Goal: Information Seeking & Learning: Learn about a topic

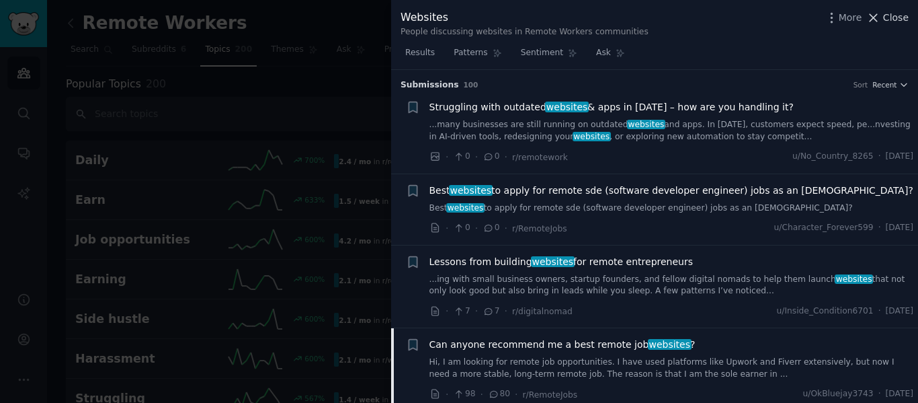
click at [877, 13] on icon at bounding box center [874, 18] width 14 height 14
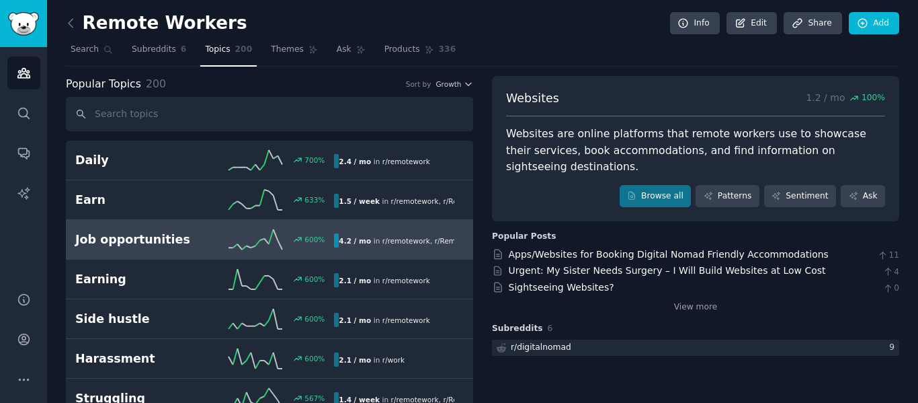
click at [102, 239] on h2 "Job opportunities" at bounding box center [140, 239] width 130 height 17
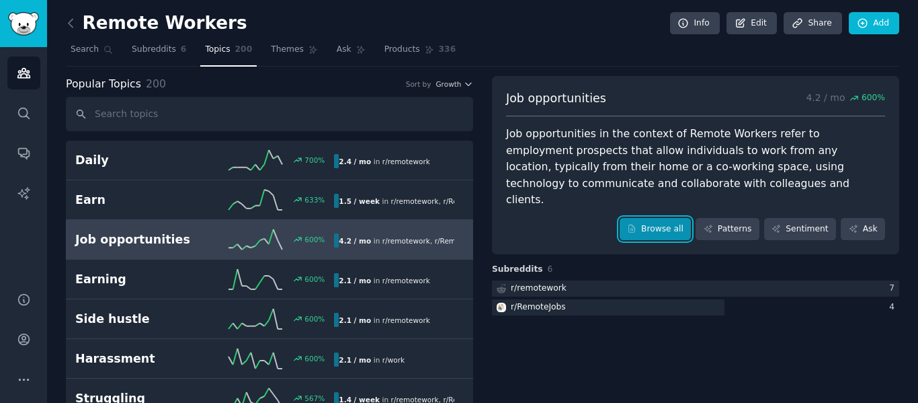
click at [655, 218] on link "Browse all" at bounding box center [656, 229] width 72 height 23
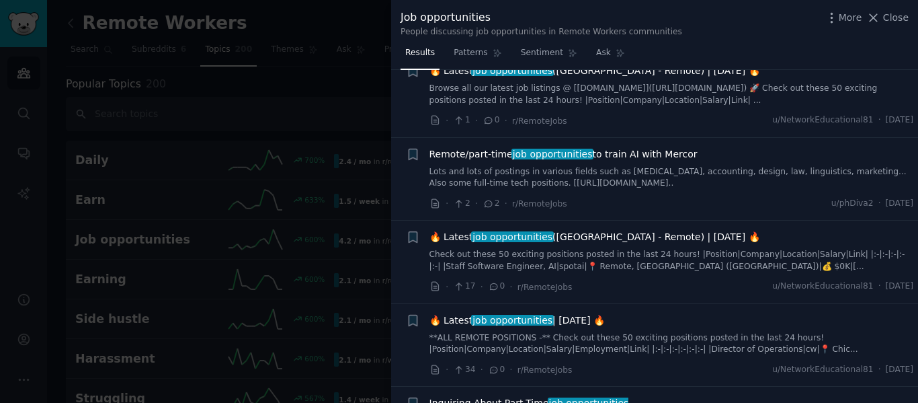
scroll to position [941, 0]
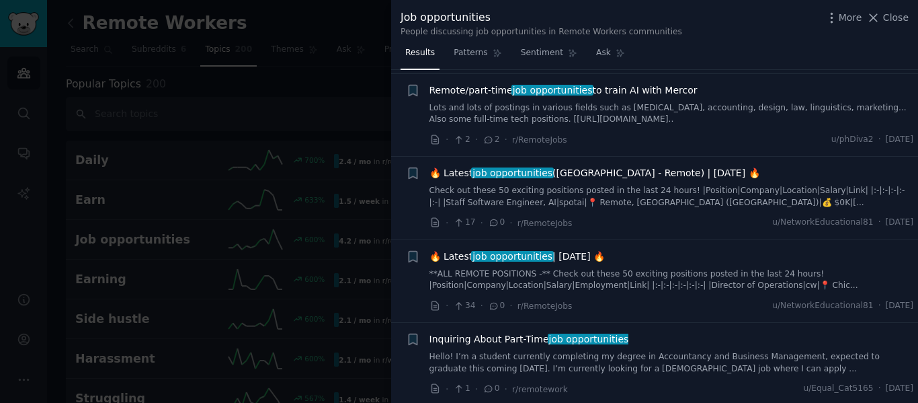
click at [455, 257] on span "🔥 Latest job opportunities | Jul 25, 2025 🔥" at bounding box center [518, 256] width 176 height 14
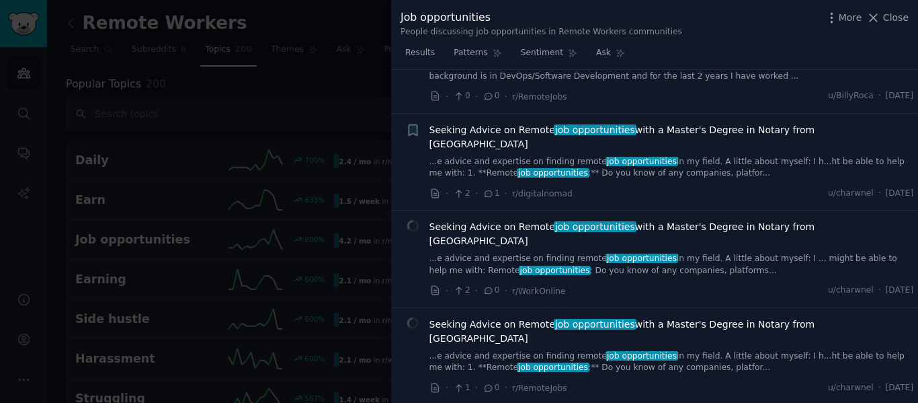
scroll to position [8267, 0]
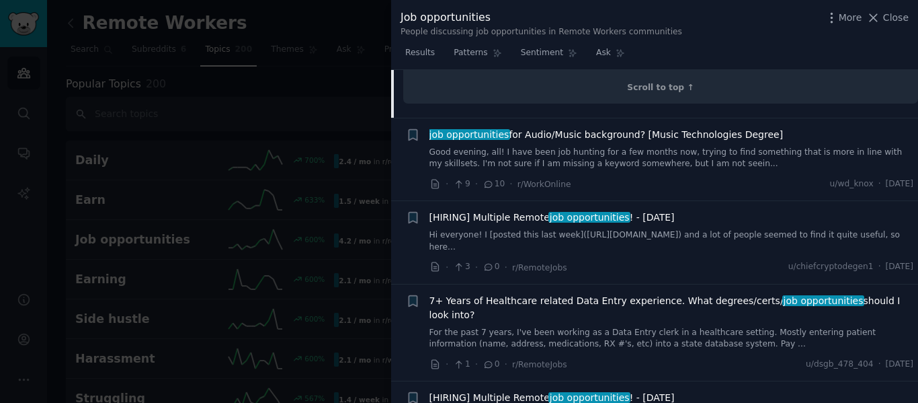
scroll to position [8165, 0]
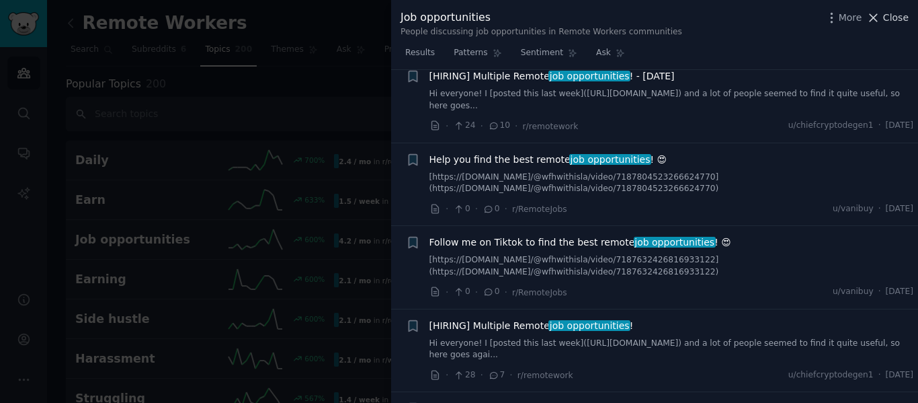
click at [877, 19] on icon at bounding box center [874, 18] width 14 height 14
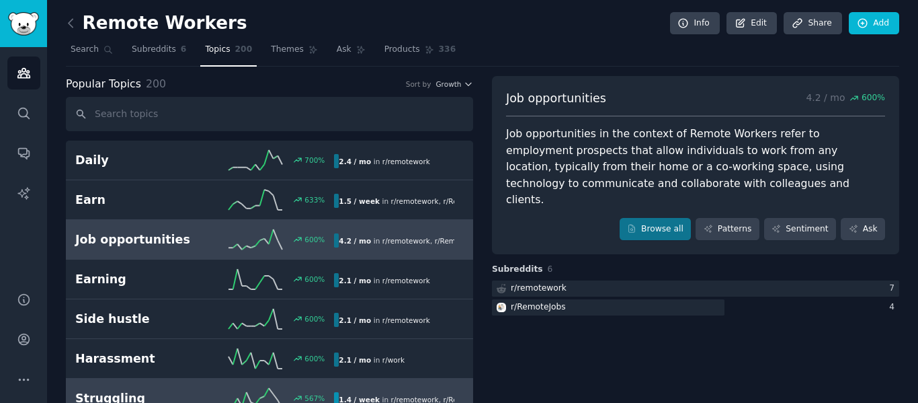
click at [110, 398] on h2 "Struggling" at bounding box center [140, 398] width 130 height 17
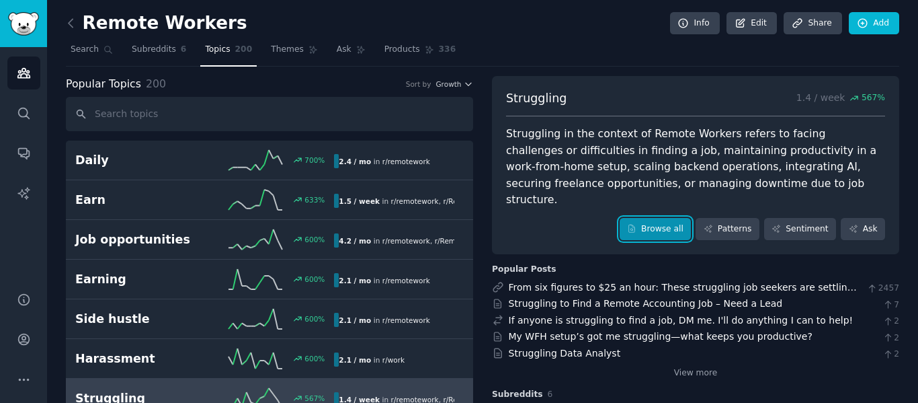
click at [672, 218] on link "Browse all" at bounding box center [656, 229] width 72 height 23
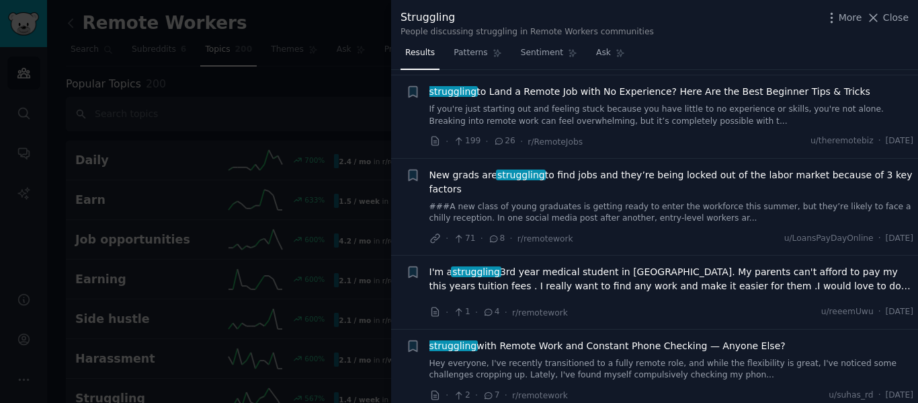
scroll to position [2733, 0]
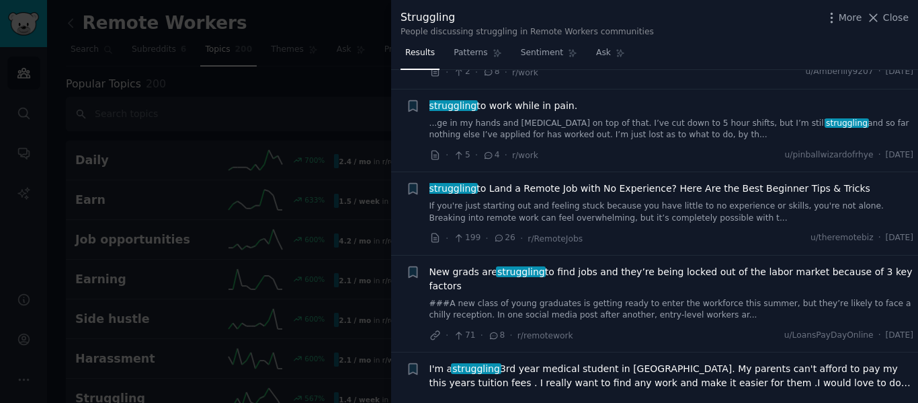
click at [508, 182] on span "struggling to Land a Remote Job with No Experience? Here Are the Best Beginner …" at bounding box center [650, 189] width 441 height 14
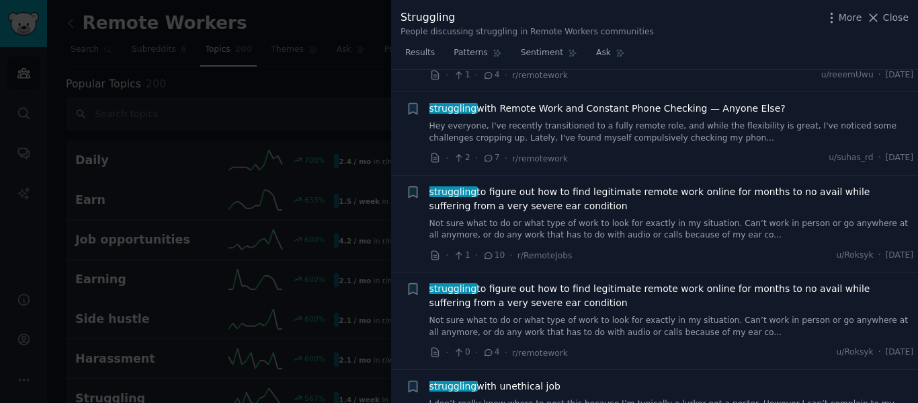
scroll to position [3683, 0]
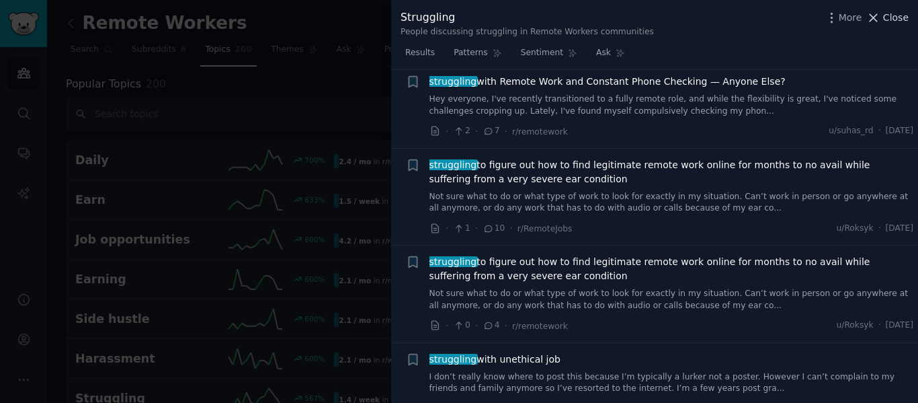
click at [879, 16] on icon at bounding box center [874, 18] width 14 height 14
